Goal: Task Accomplishment & Management: Manage account settings

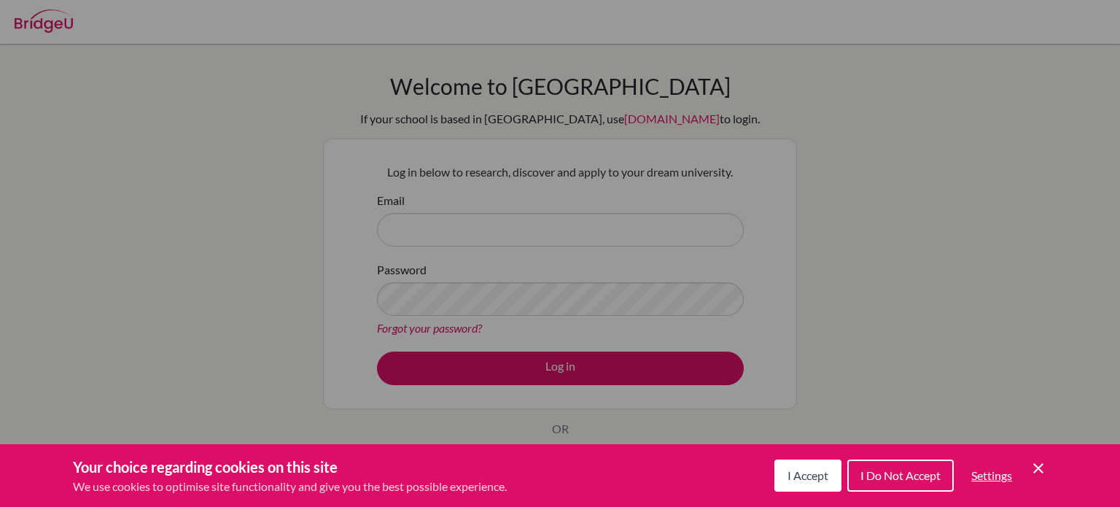
scroll to position [46, 0]
click at [836, 469] on button "I Accept" at bounding box center [807, 475] width 67 height 32
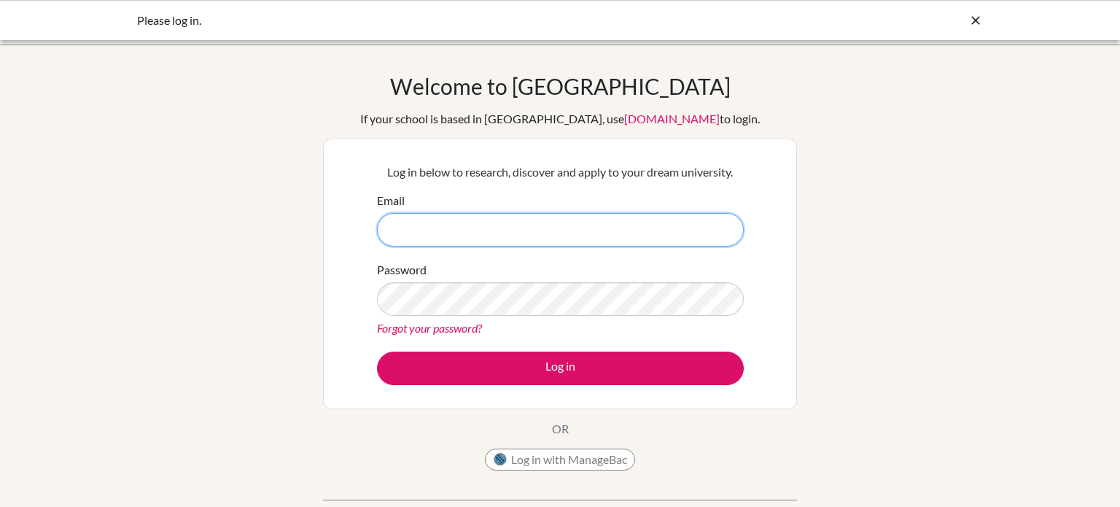
click at [499, 244] on input "Email" at bounding box center [560, 230] width 367 height 34
type input "[EMAIL_ADDRESS][DOMAIN_NAME]"
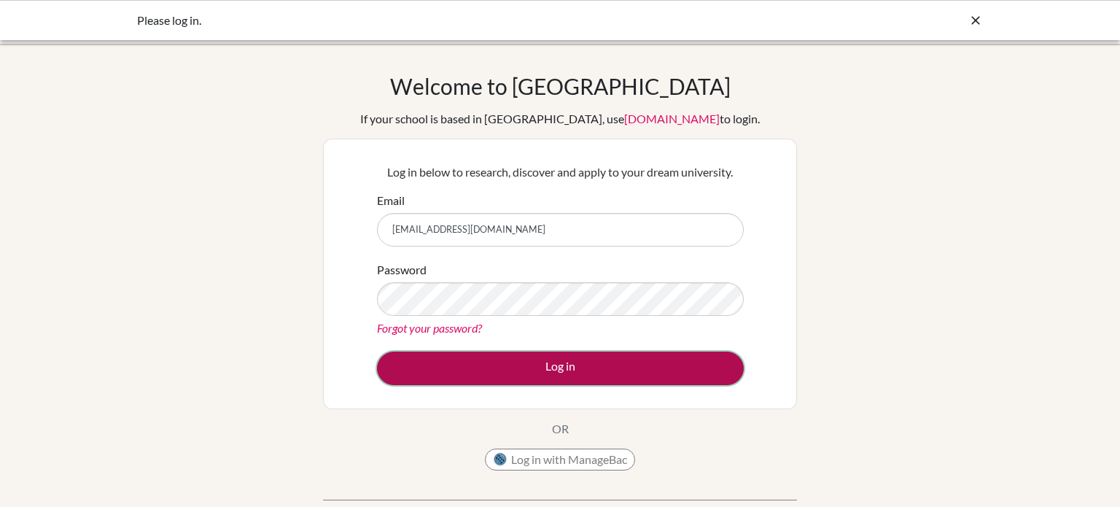
click at [512, 375] on button "Log in" at bounding box center [560, 369] width 367 height 34
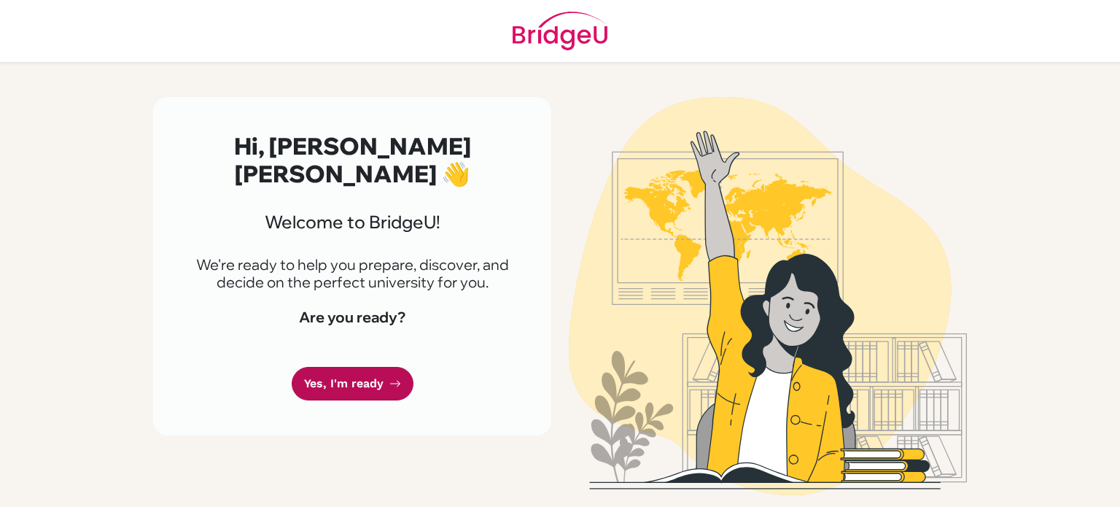
click at [371, 367] on link "Yes, I'm ready" at bounding box center [353, 384] width 122 height 34
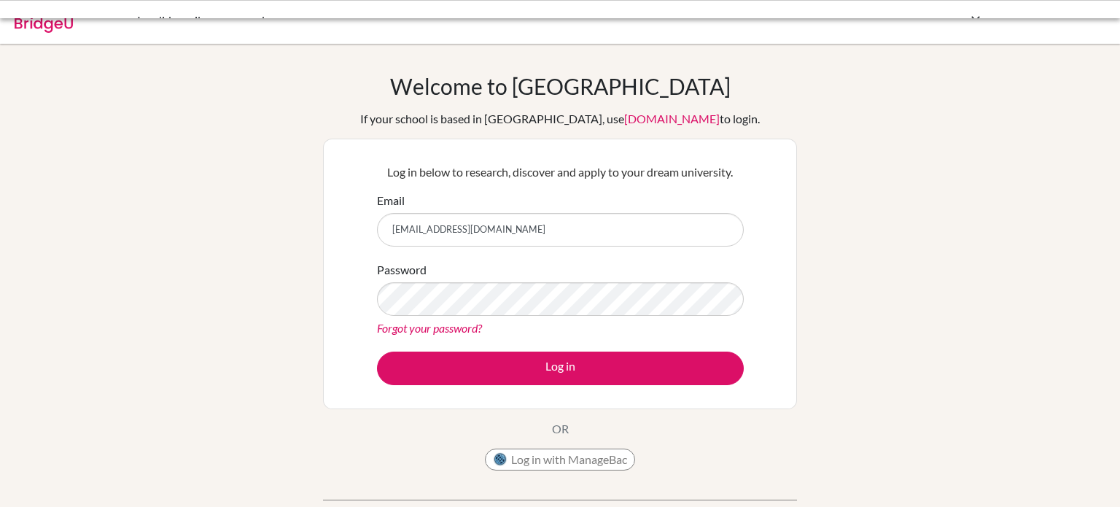
click at [458, 332] on link "Forgot your password?" at bounding box center [429, 328] width 105 height 14
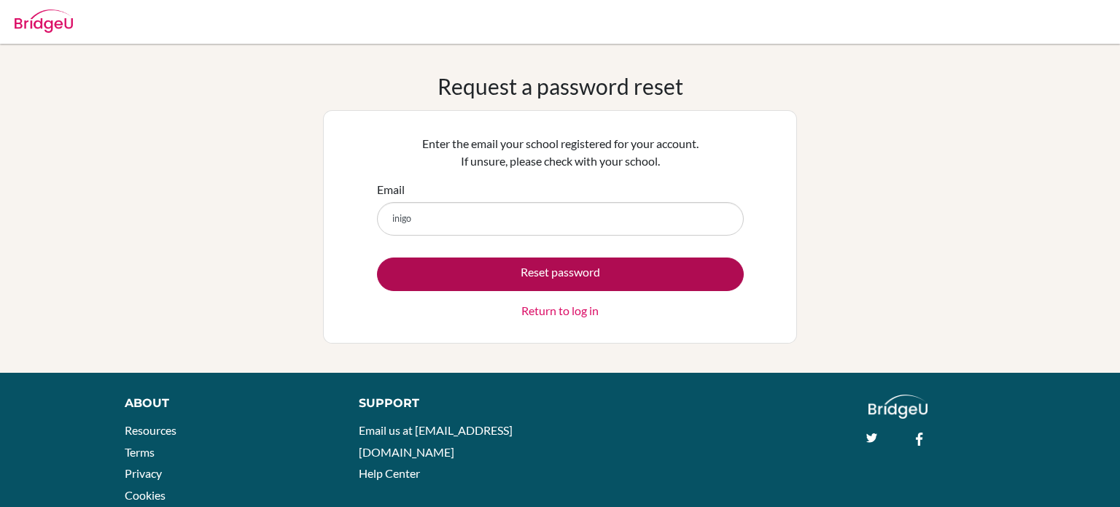
type input "[EMAIL_ADDRESS][DOMAIN_NAME]"
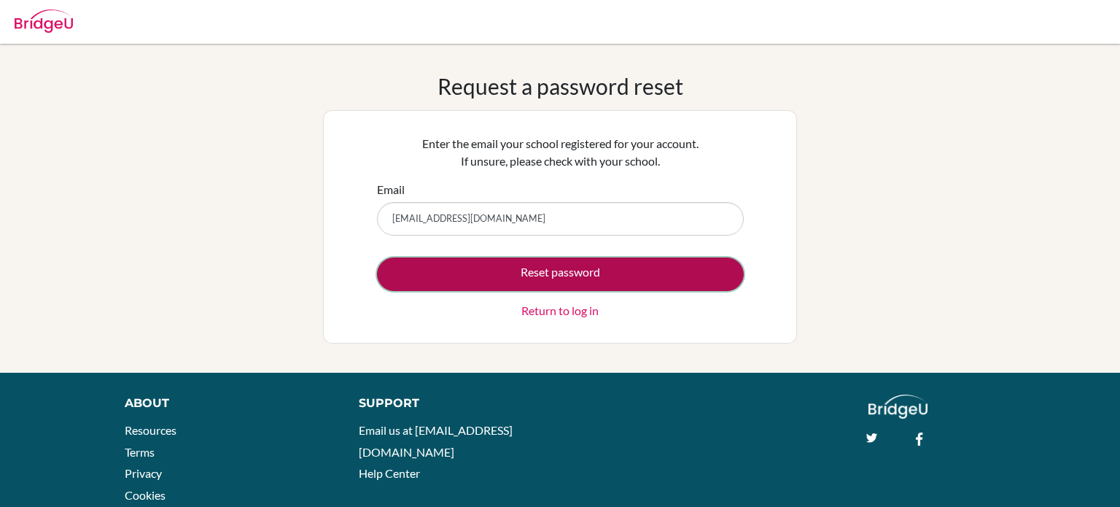
click at [473, 267] on button "Reset password" at bounding box center [560, 274] width 367 height 34
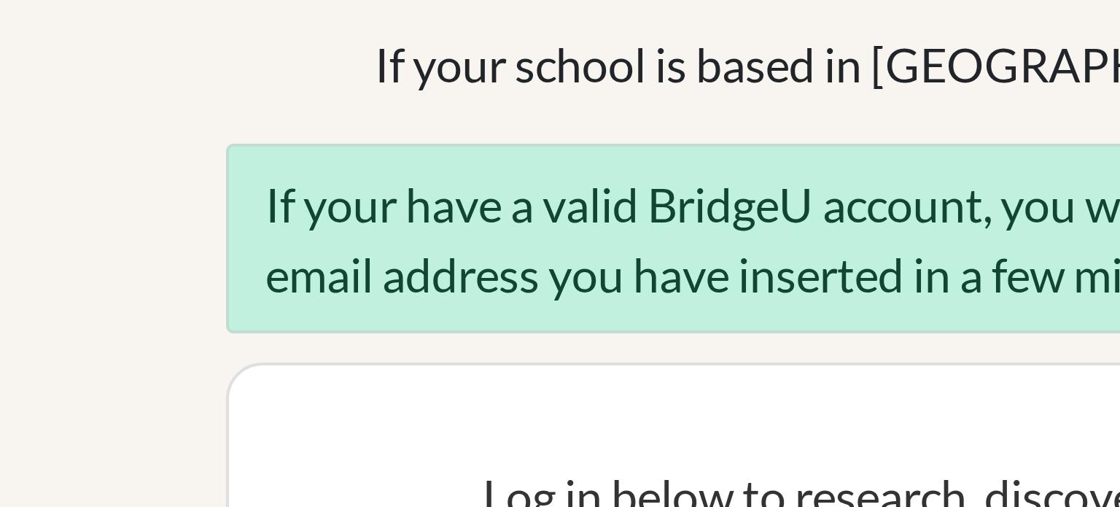
click at [354, 157] on div "If your have a valid BridgeU account, you will receive a password recovery link…" at bounding box center [560, 162] width 474 height 47
click at [372, 154] on div "If your have a valid BridgeU account, you will receive a password recovery link…" at bounding box center [560, 162] width 474 height 47
click at [347, 156] on div "If your have a valid BridgeU account, you will receive a password recovery link…" at bounding box center [560, 162] width 474 height 47
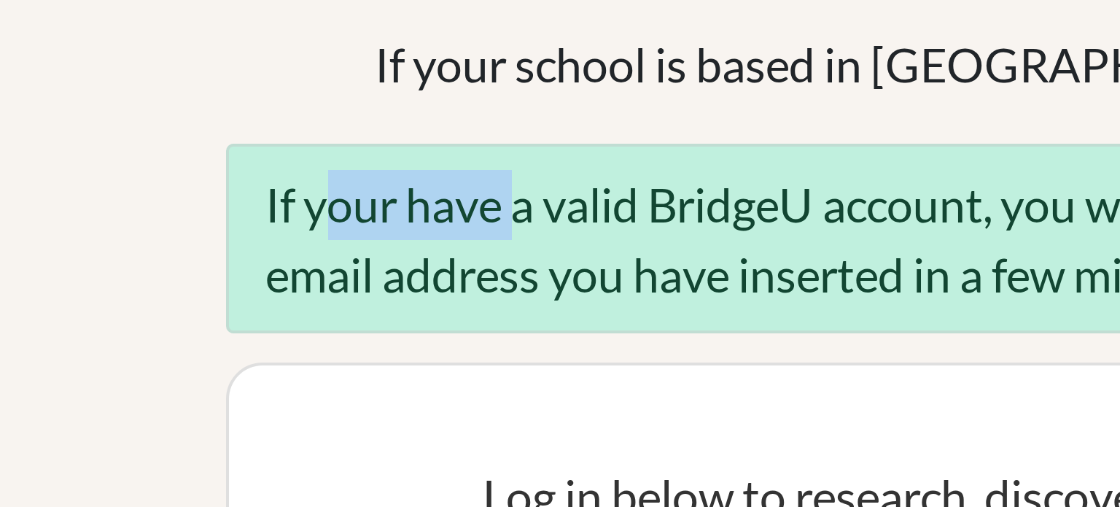
drag, startPoint x: 342, startPoint y: 155, endPoint x: 392, endPoint y: 156, distance: 49.6
click at [392, 156] on div "If your have a valid BridgeU account, you will receive a password recovery link…" at bounding box center [560, 162] width 474 height 47
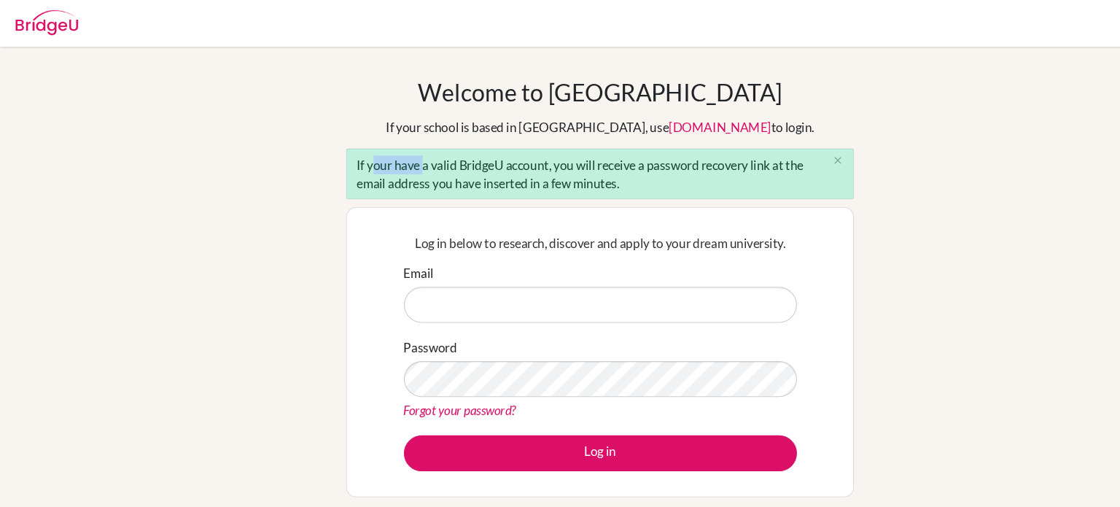
click at [483, 109] on div "Welcome to BridgeU If your school is based in China, use app.bridge-u.com.cn to…" at bounding box center [560, 302] width 474 height 459
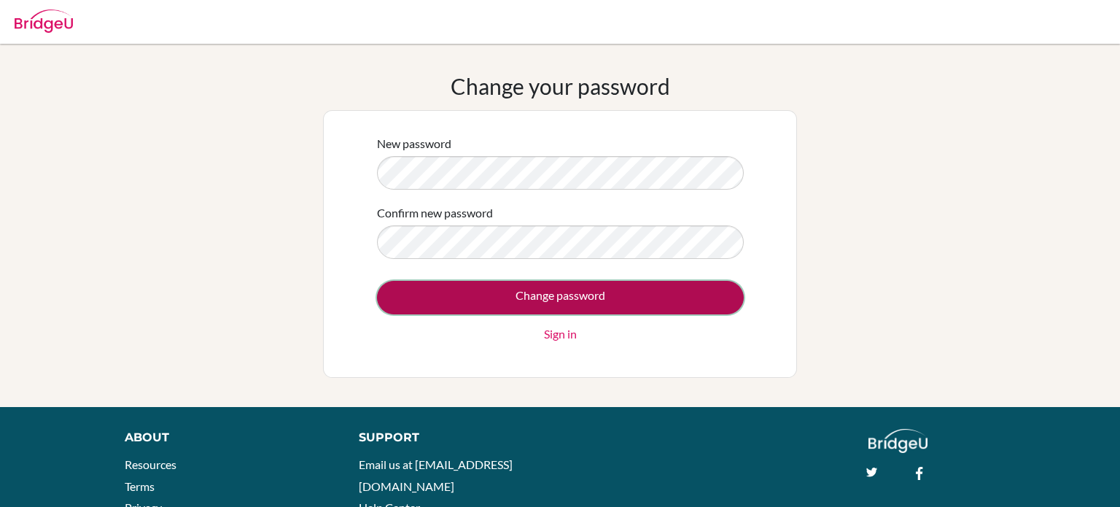
click at [555, 300] on input "Change password" at bounding box center [560, 298] width 367 height 34
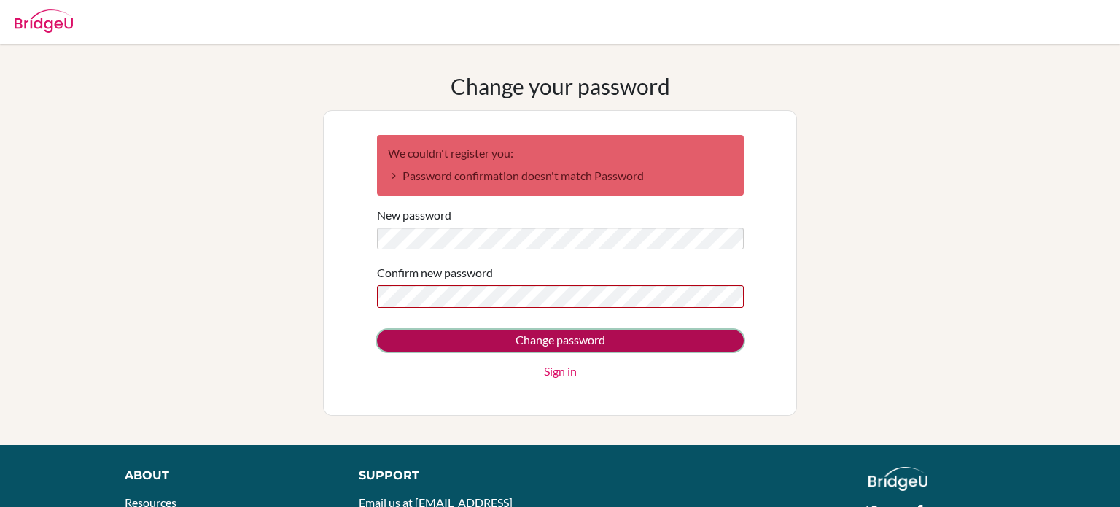
click at [496, 334] on input "Change password" at bounding box center [560, 341] width 367 height 22
click at [511, 338] on input "Change password" at bounding box center [560, 341] width 367 height 22
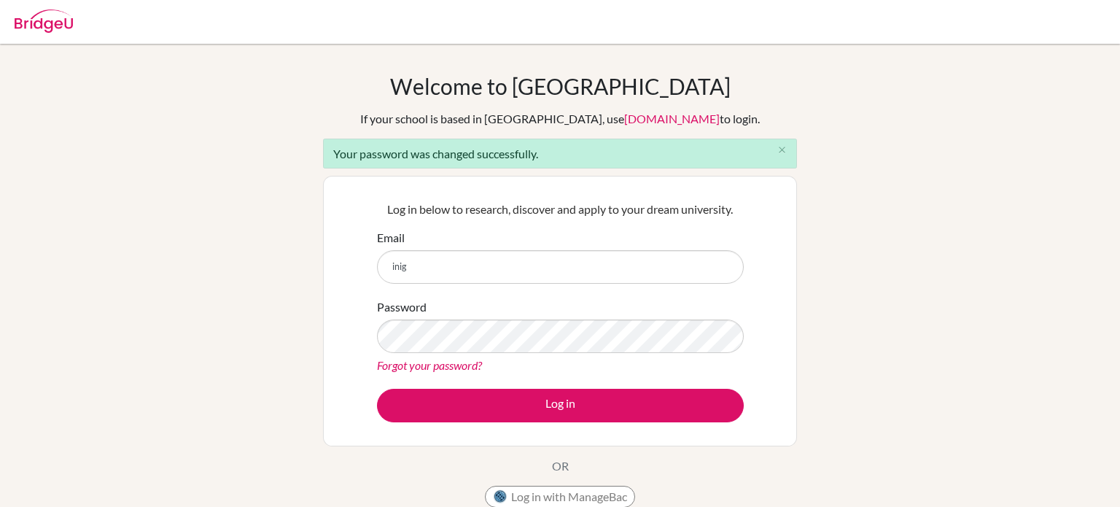
type input "[EMAIL_ADDRESS][DOMAIN_NAME]"
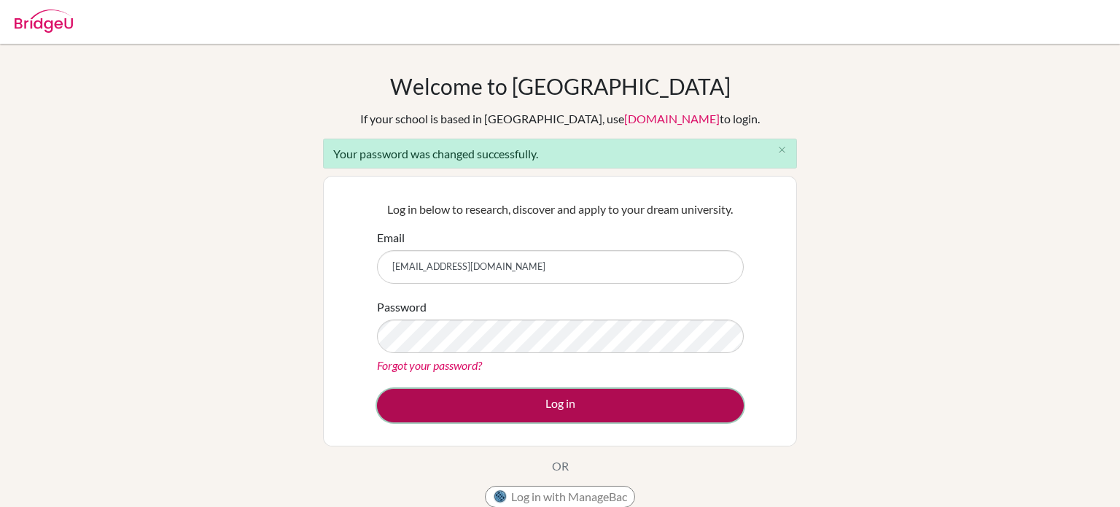
click at [590, 409] on button "Log in" at bounding box center [560, 406] width 367 height 34
